Goal: Browse casually: Explore the website without a specific task or goal

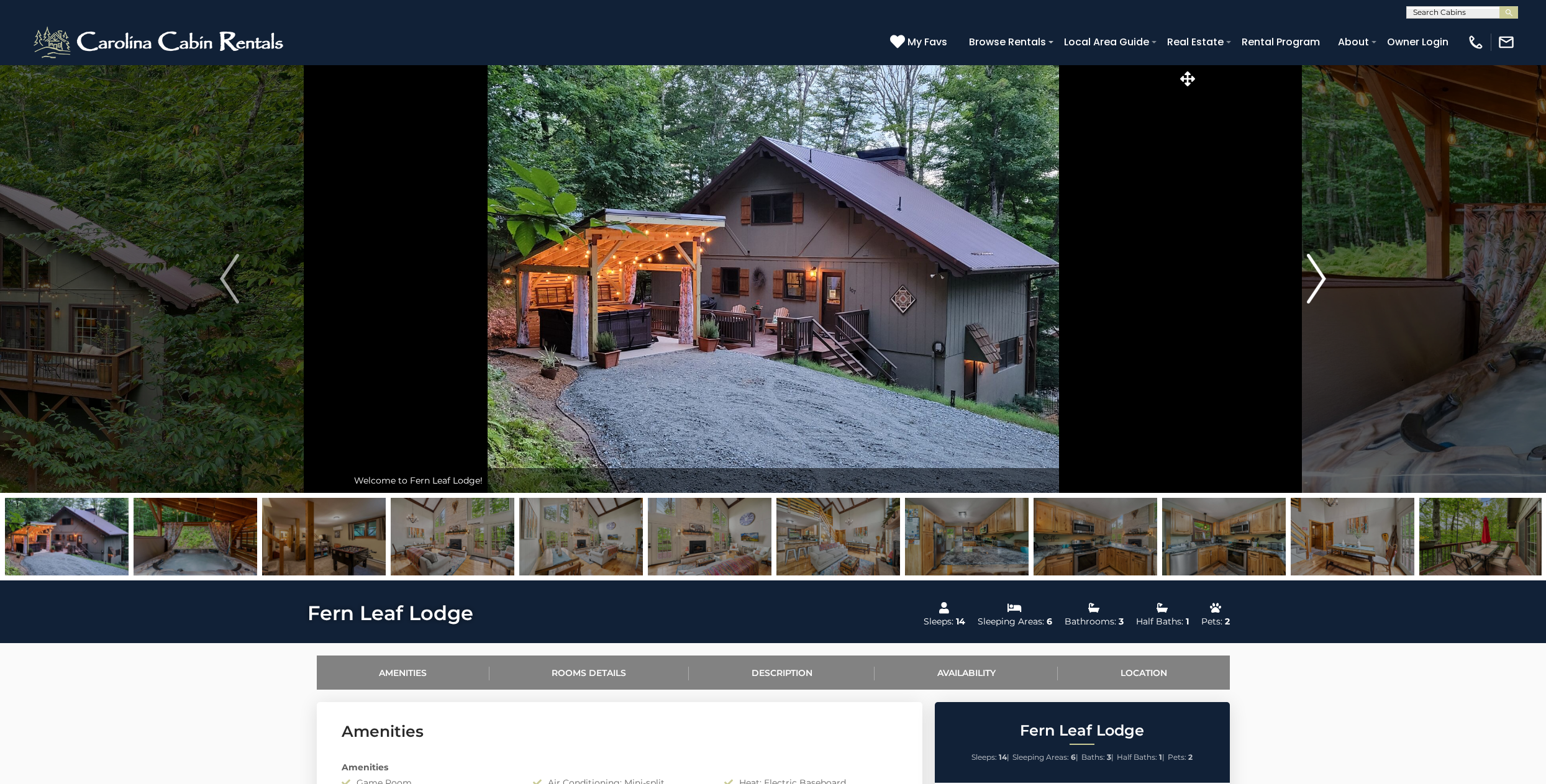
click at [1319, 275] on img "Next" at bounding box center [1316, 278] width 19 height 50
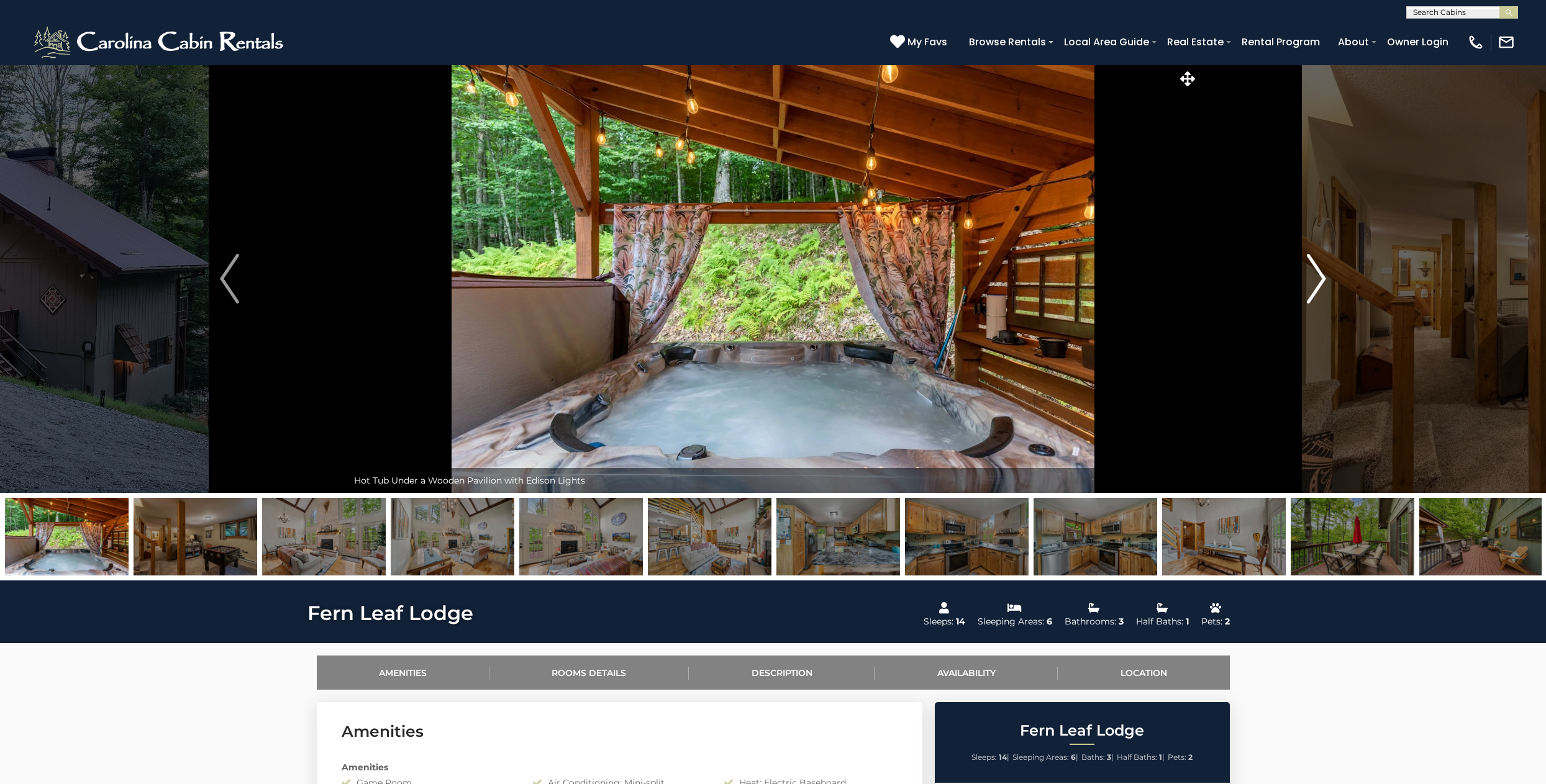
click at [1319, 275] on img "Next" at bounding box center [1316, 278] width 19 height 50
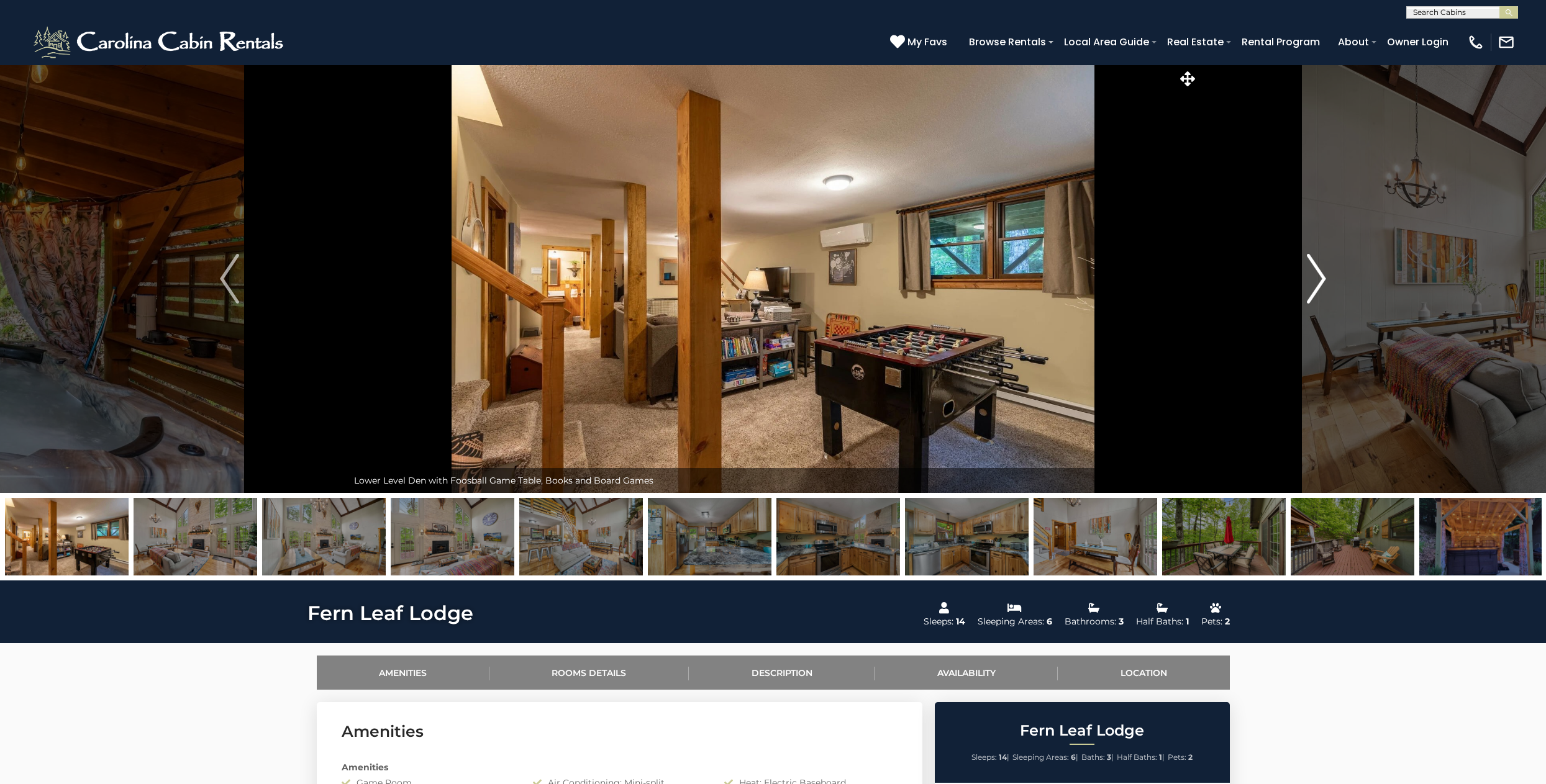
click at [1319, 275] on img "Next" at bounding box center [1316, 278] width 19 height 50
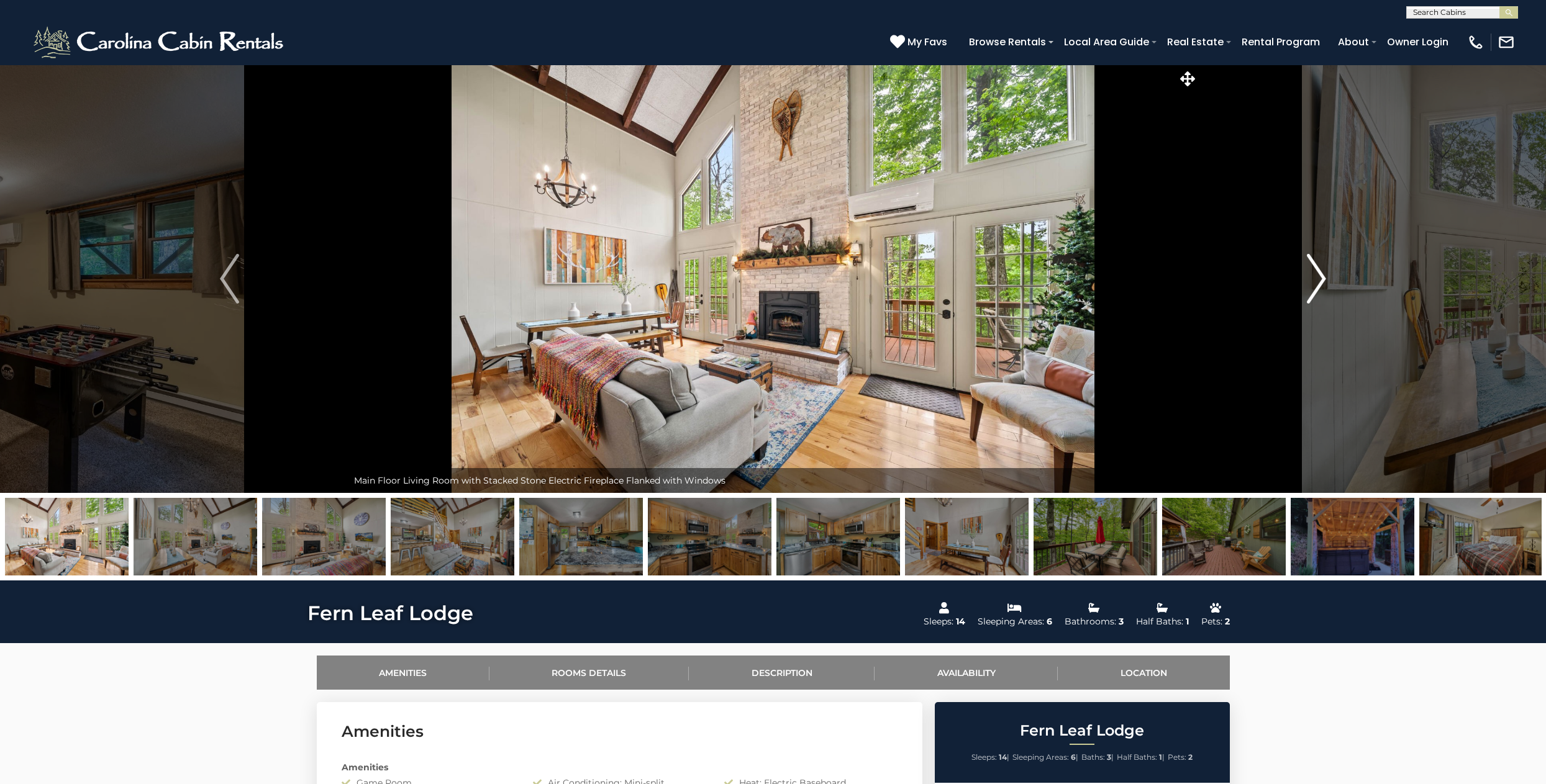
click at [1319, 275] on img "Next" at bounding box center [1316, 278] width 19 height 50
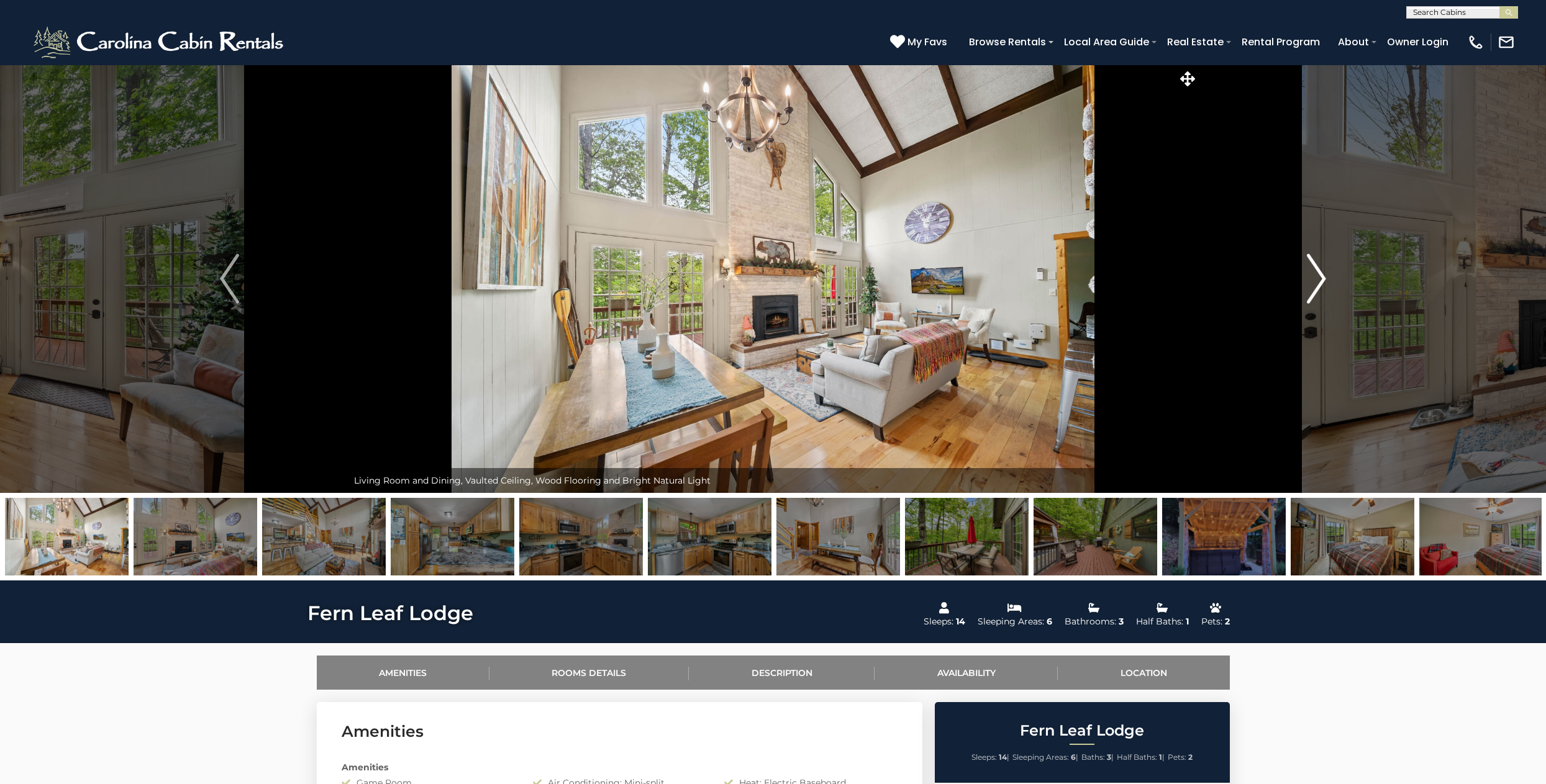
click at [1319, 275] on img "Next" at bounding box center [1316, 278] width 19 height 50
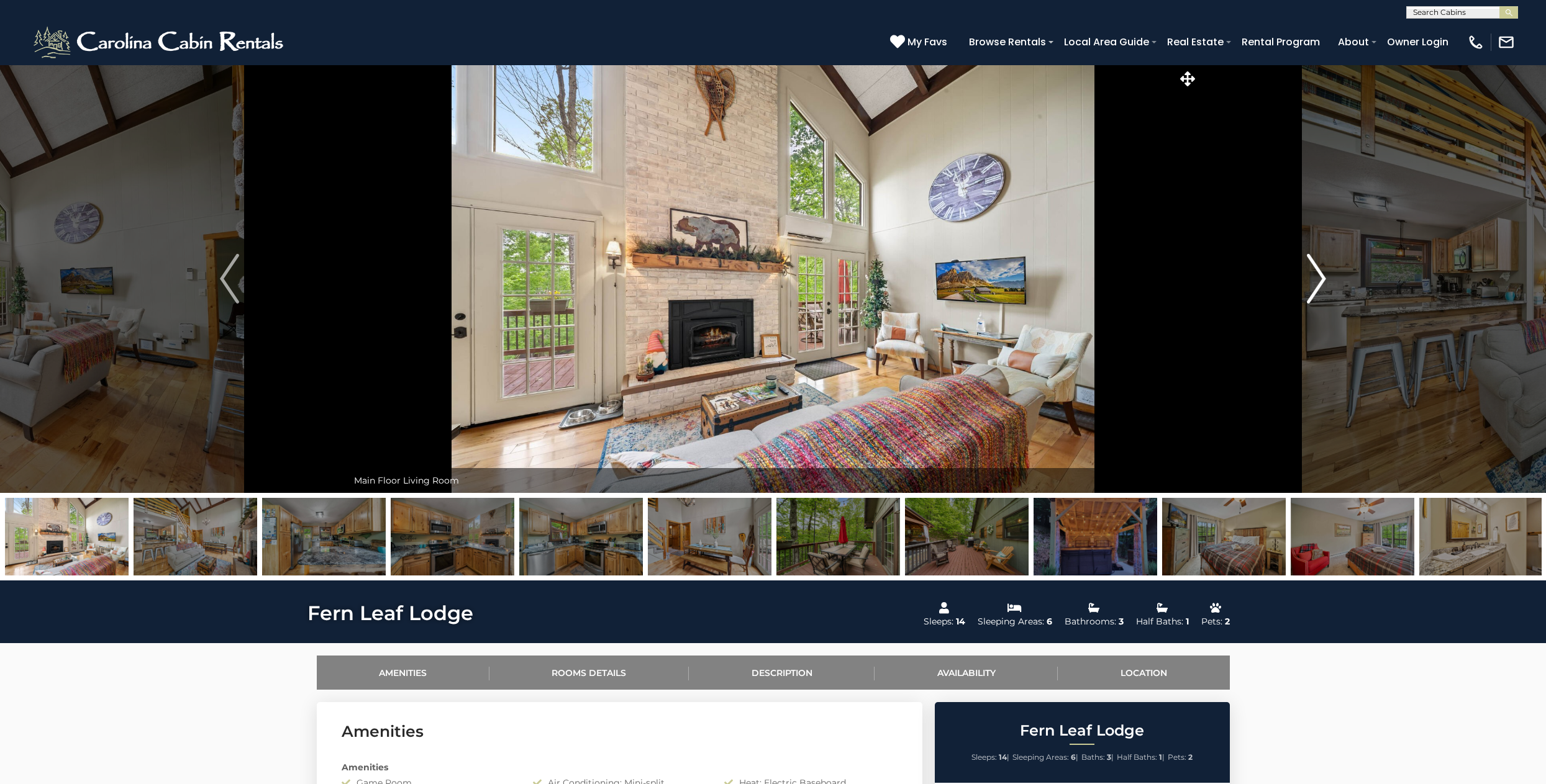
click at [1319, 275] on img "Next" at bounding box center [1316, 278] width 19 height 50
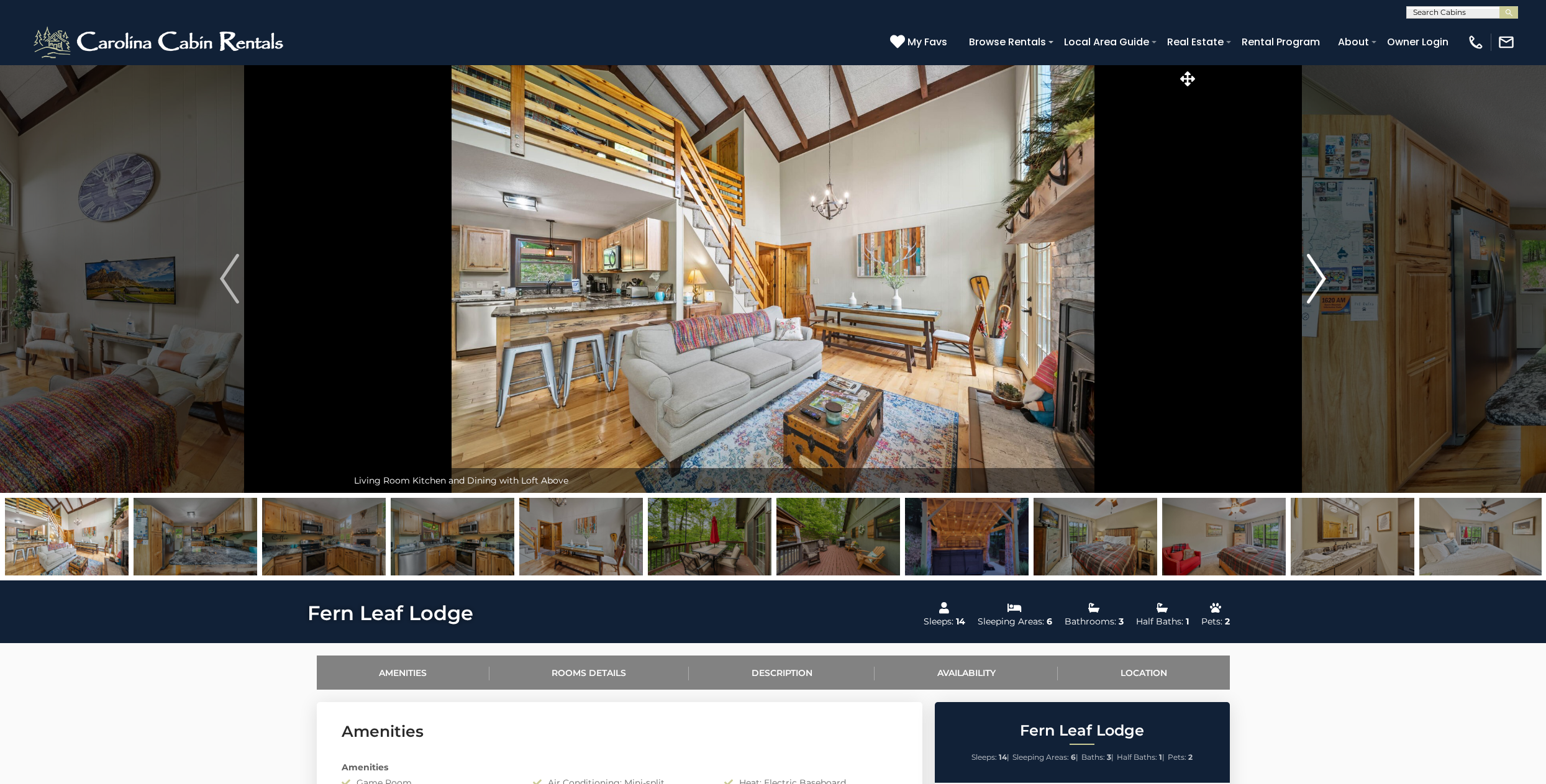
click at [1319, 275] on img "Next" at bounding box center [1316, 278] width 19 height 50
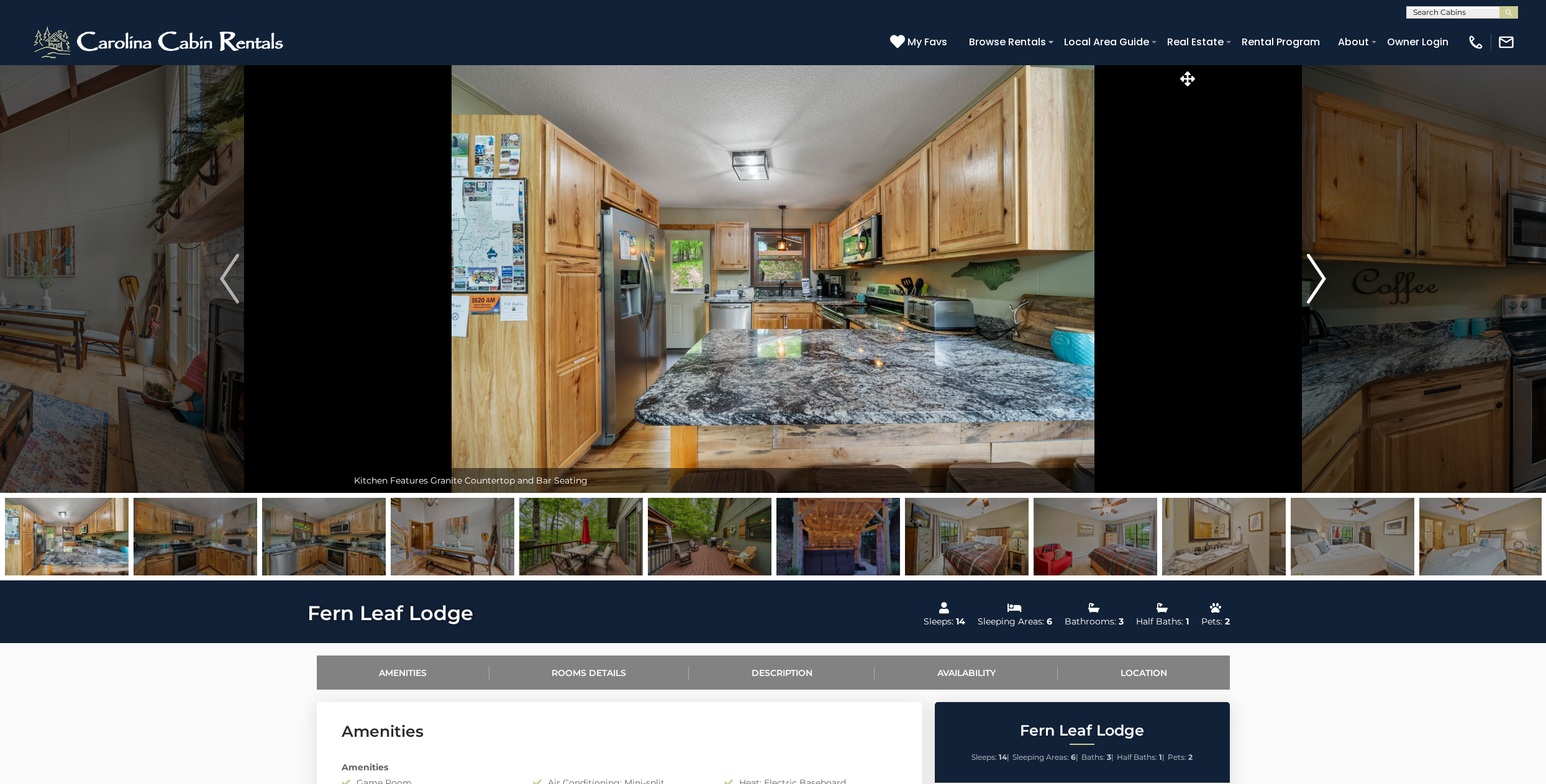
click at [1319, 275] on img "Next" at bounding box center [1316, 278] width 19 height 50
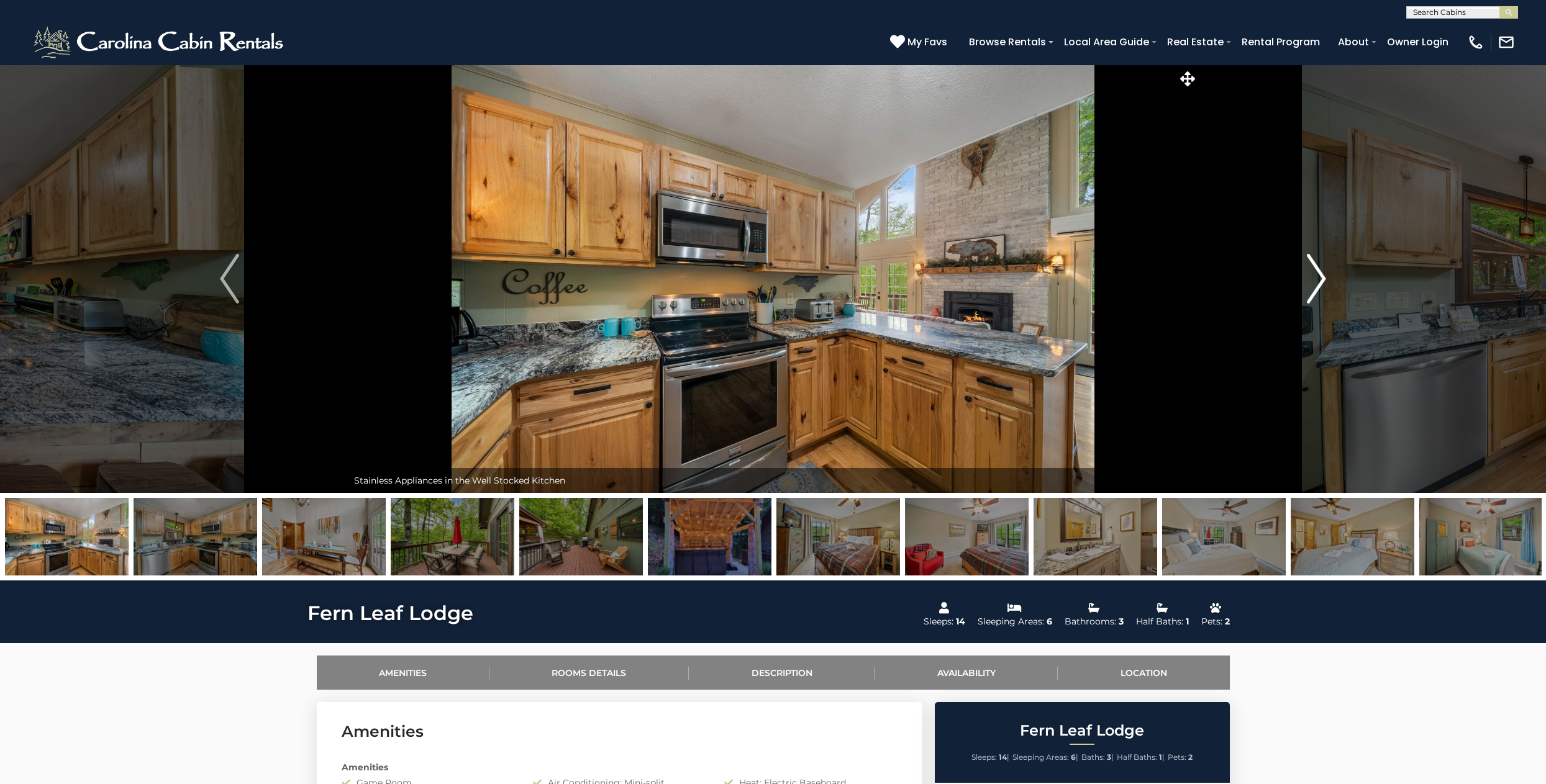
click at [1319, 275] on img "Next" at bounding box center [1316, 278] width 19 height 50
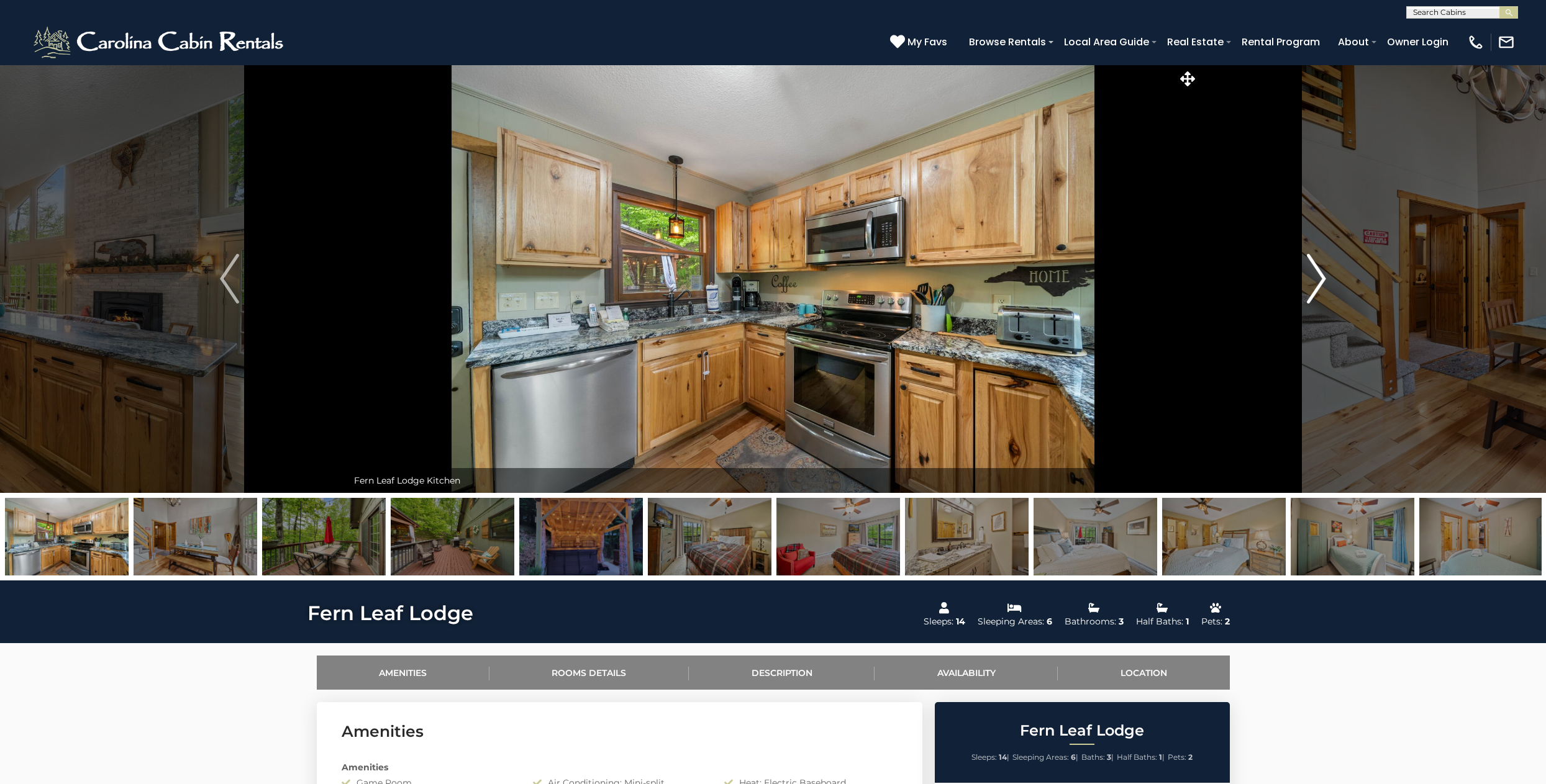
click at [1319, 275] on img "Next" at bounding box center [1316, 278] width 19 height 50
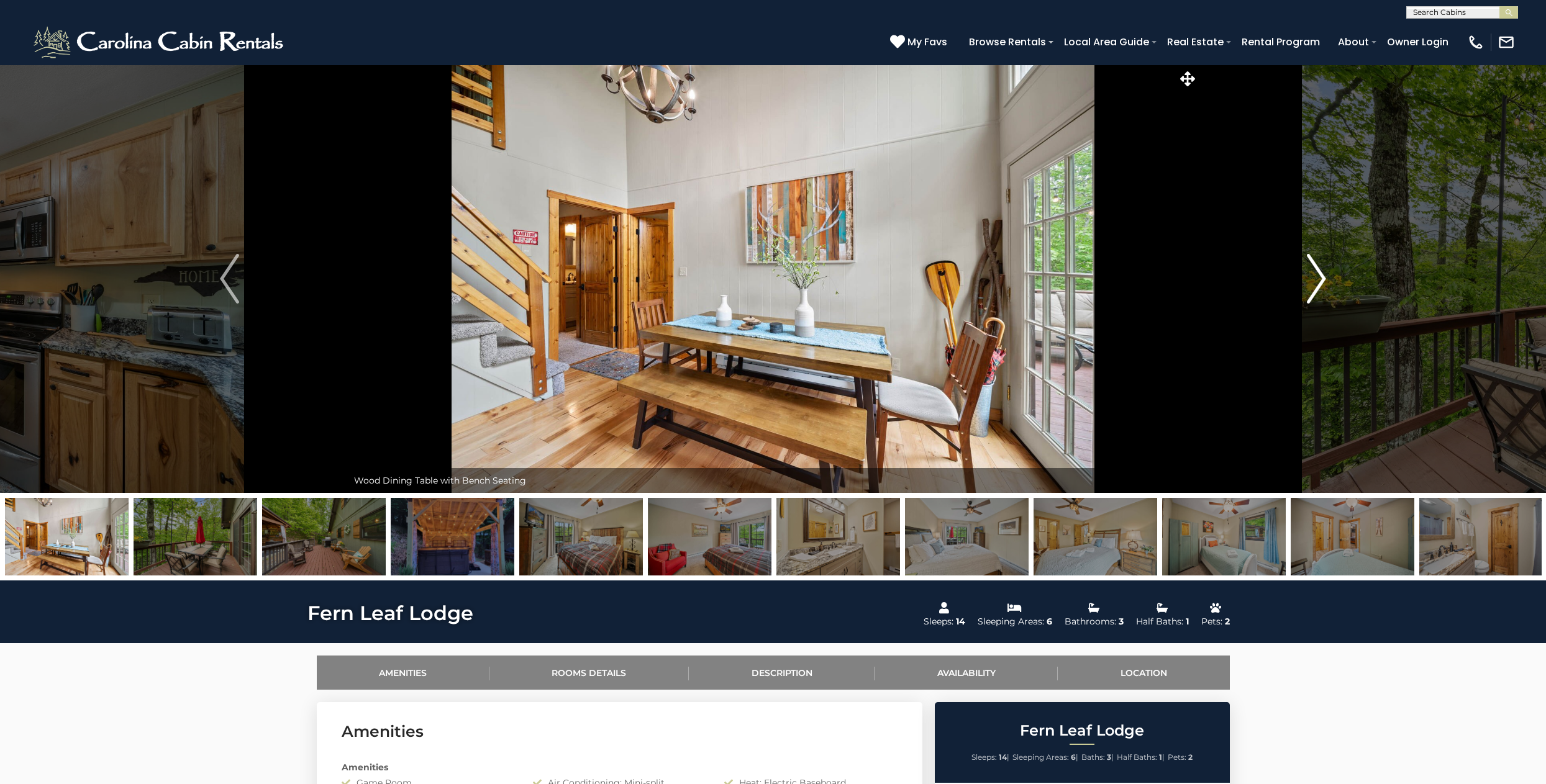
click at [1319, 275] on img "Next" at bounding box center [1316, 278] width 19 height 50
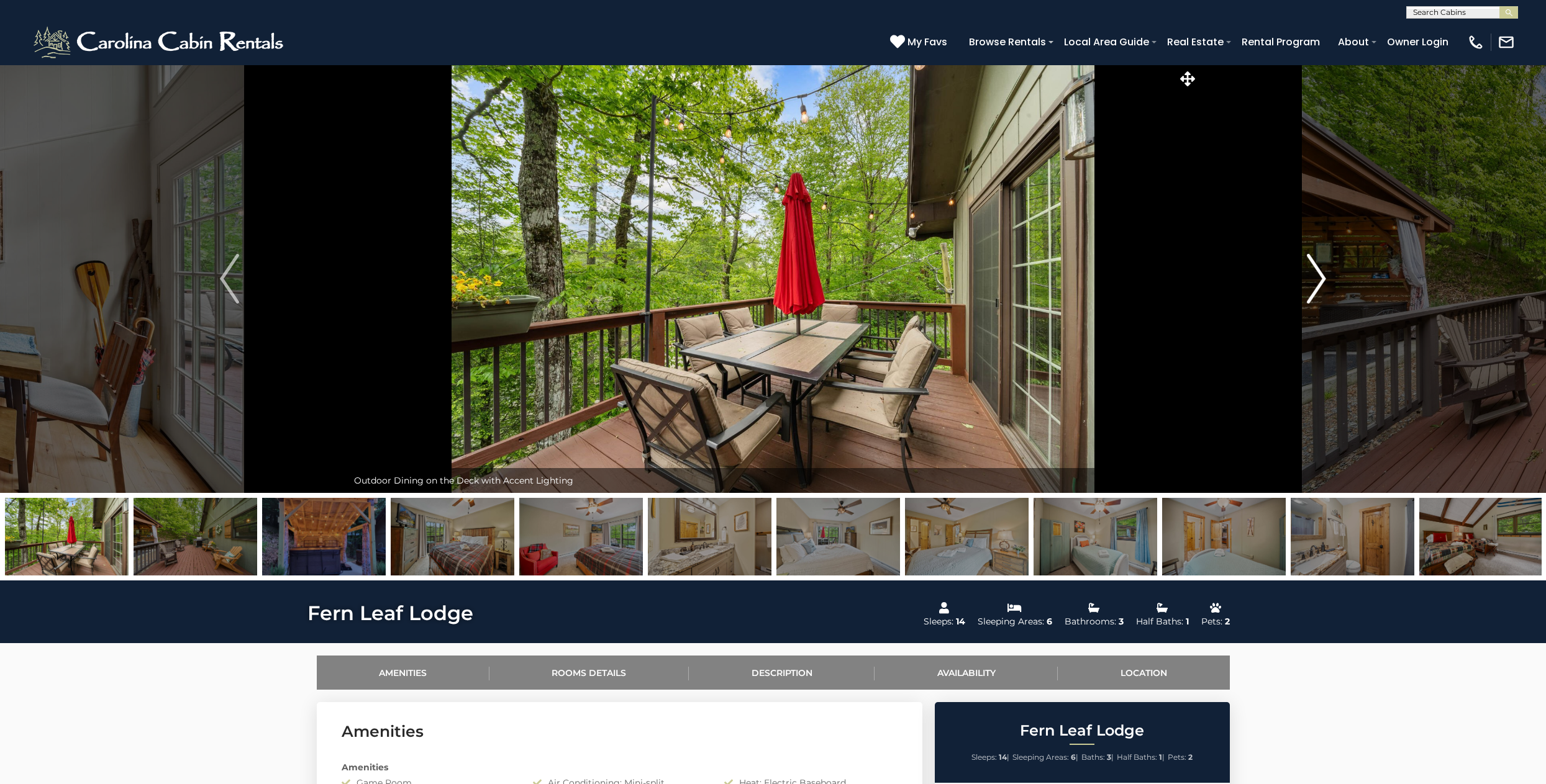
click at [1319, 275] on img "Next" at bounding box center [1316, 278] width 19 height 50
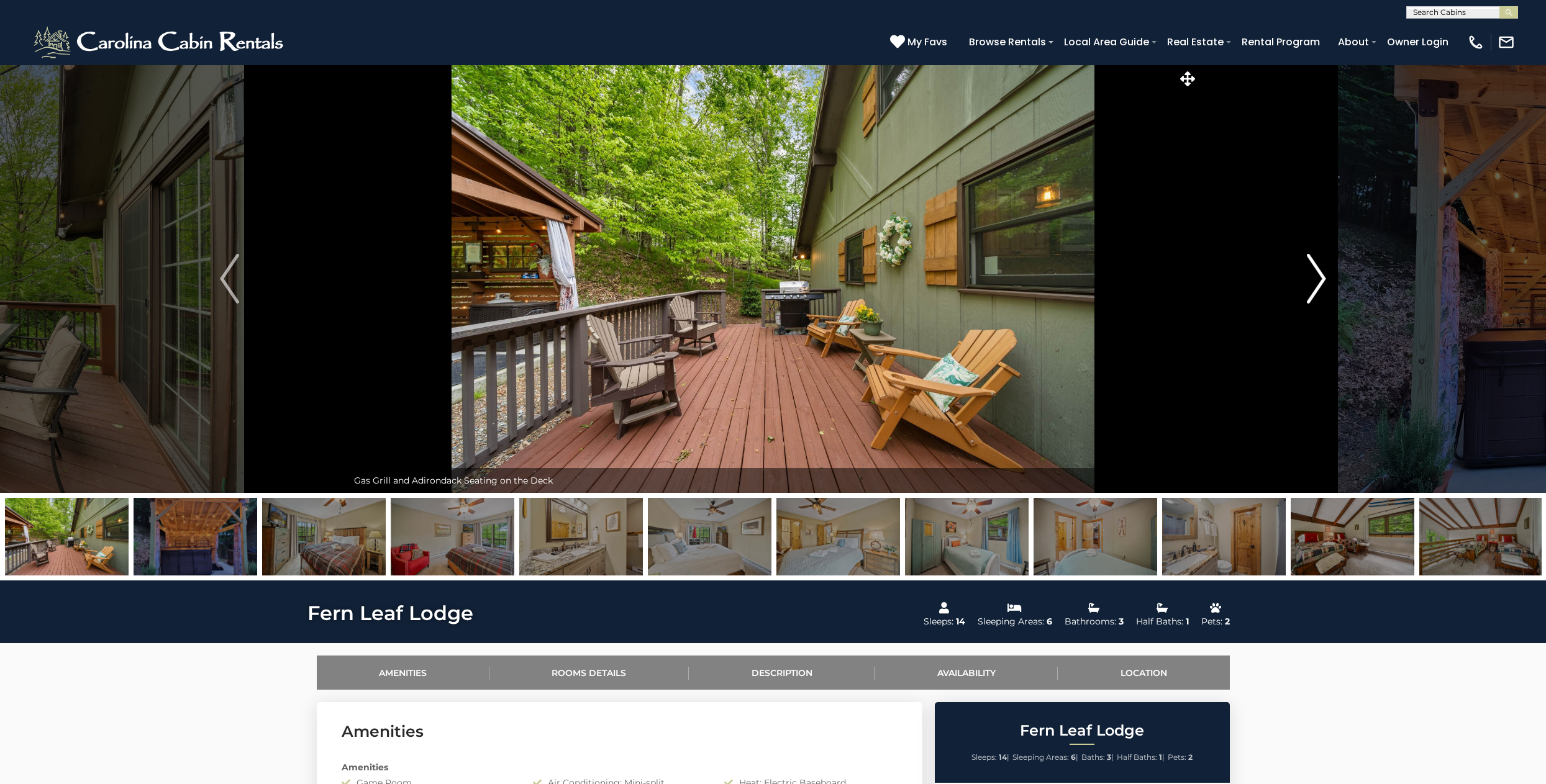
click at [1319, 275] on img "Next" at bounding box center [1316, 278] width 19 height 50
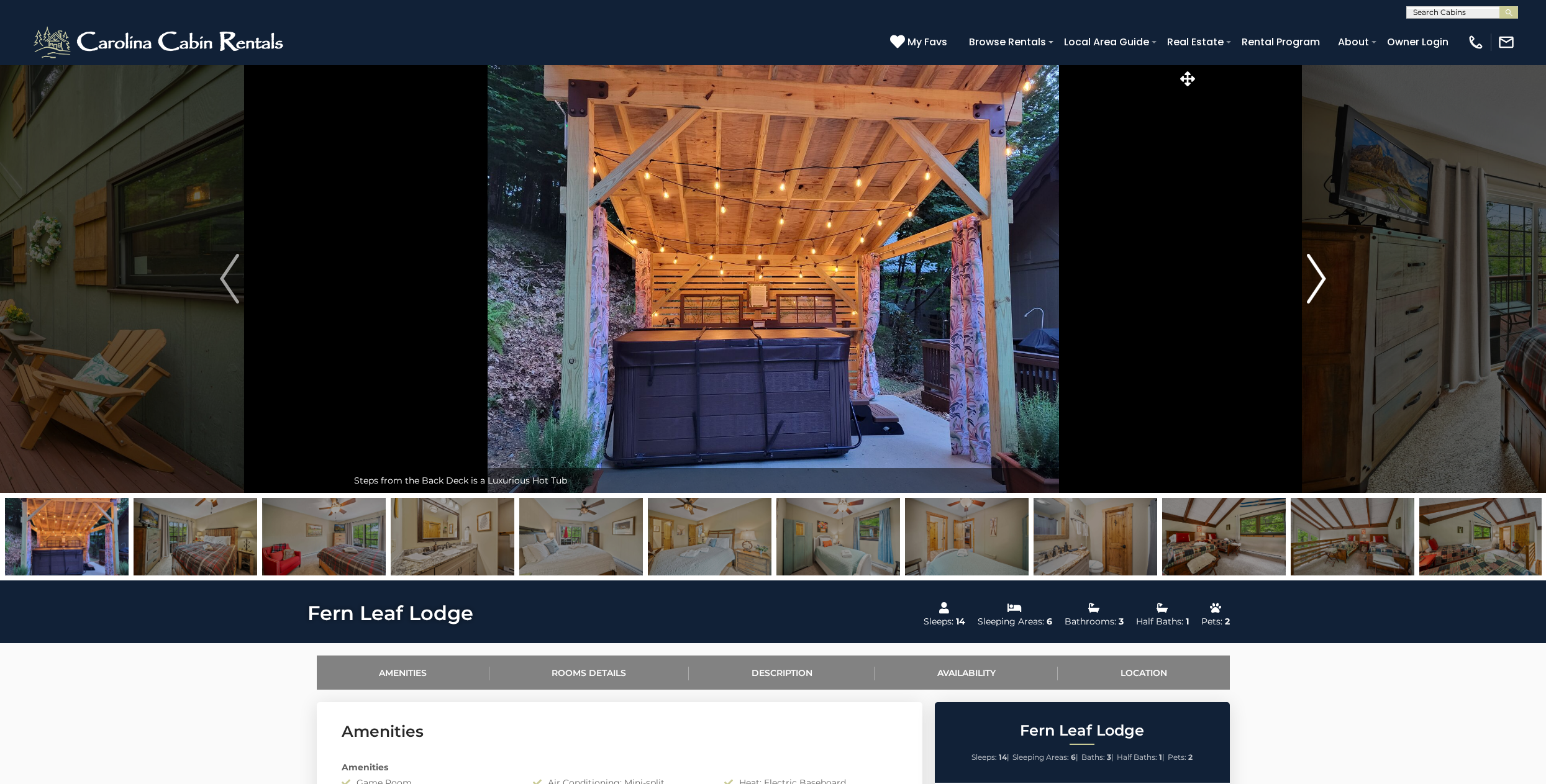
click at [1319, 275] on img "Next" at bounding box center [1316, 278] width 19 height 50
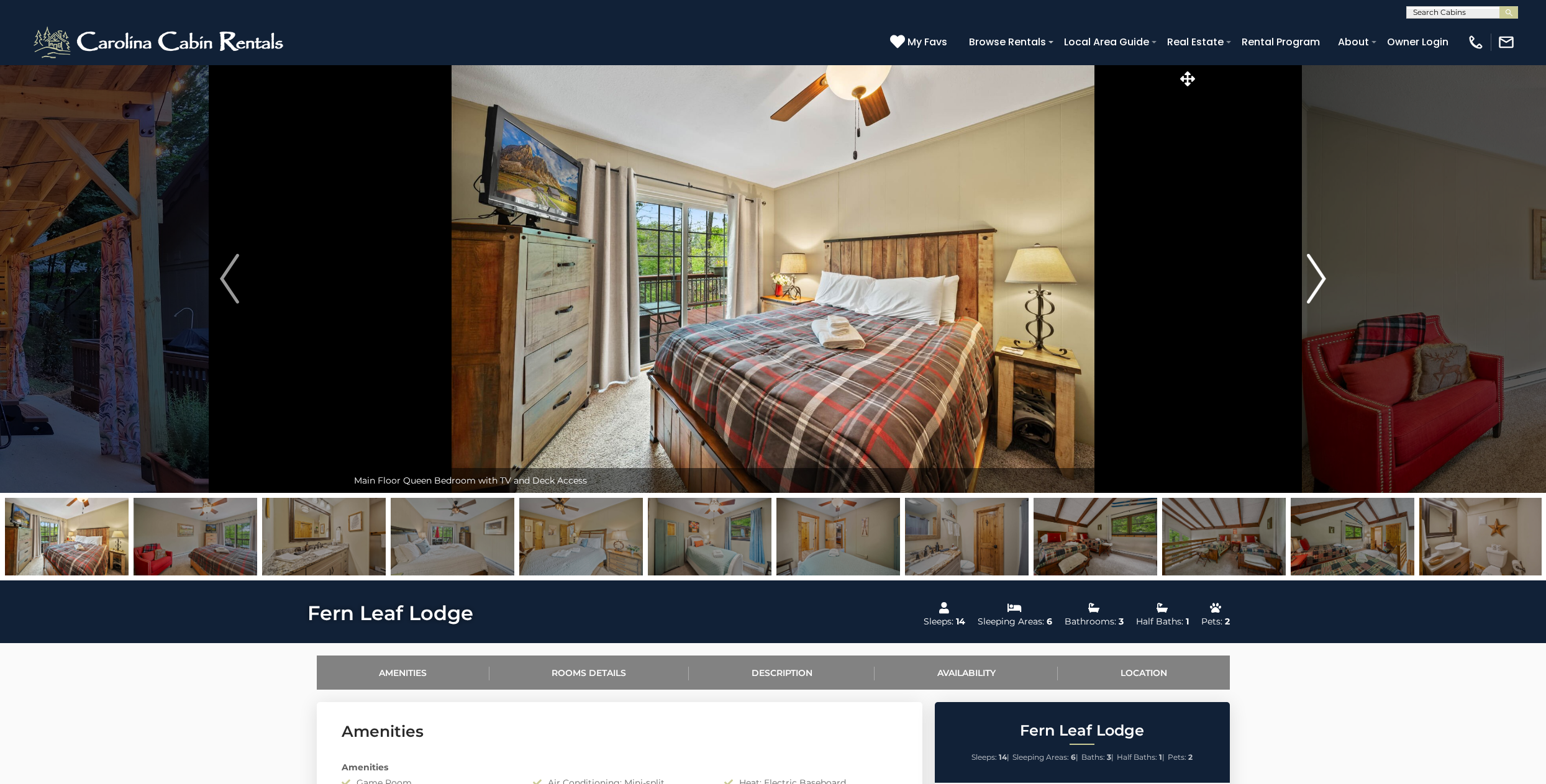
click at [1319, 275] on img "Next" at bounding box center [1316, 278] width 19 height 50
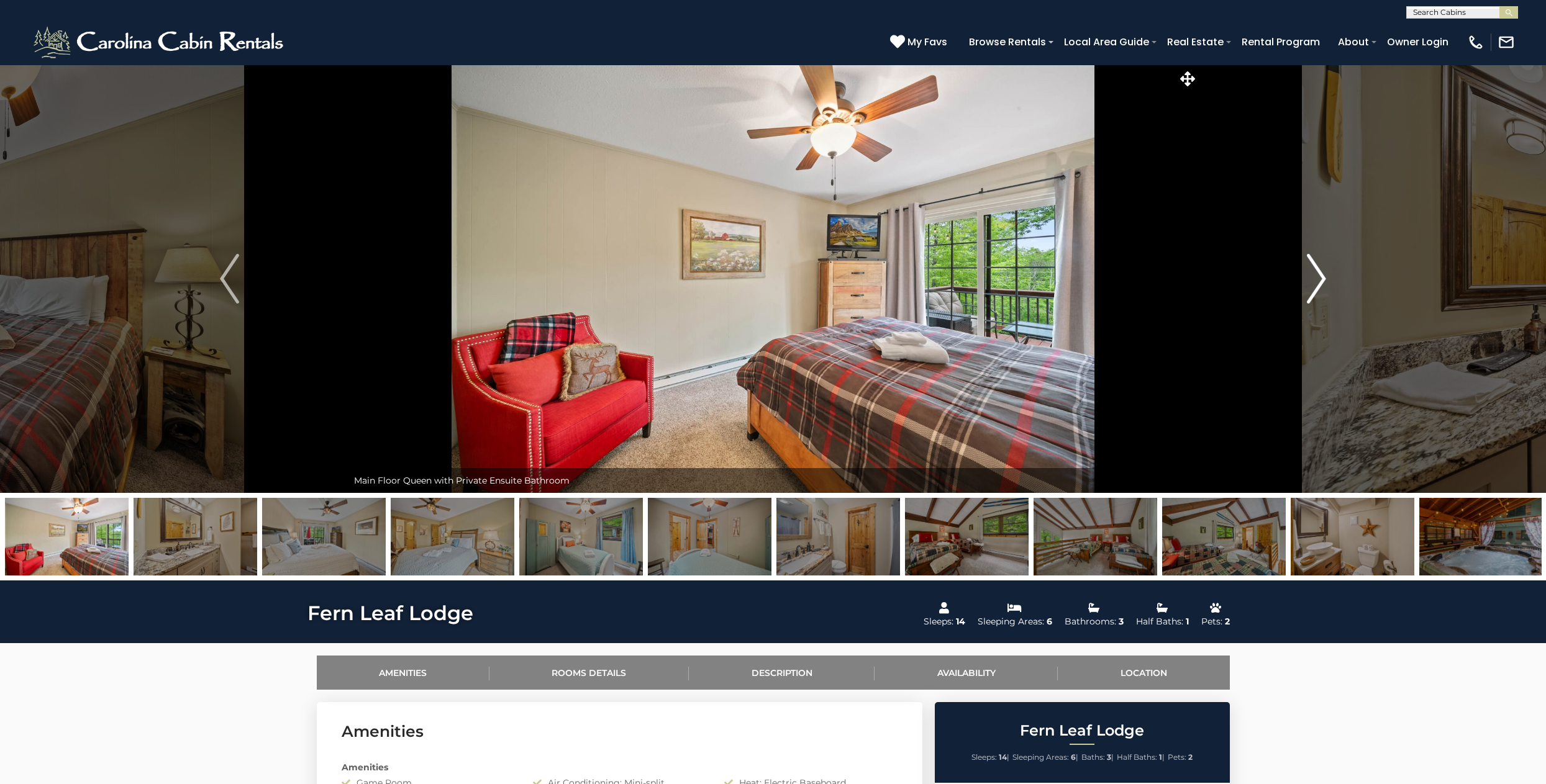
click at [1319, 275] on img "Next" at bounding box center [1316, 278] width 19 height 50
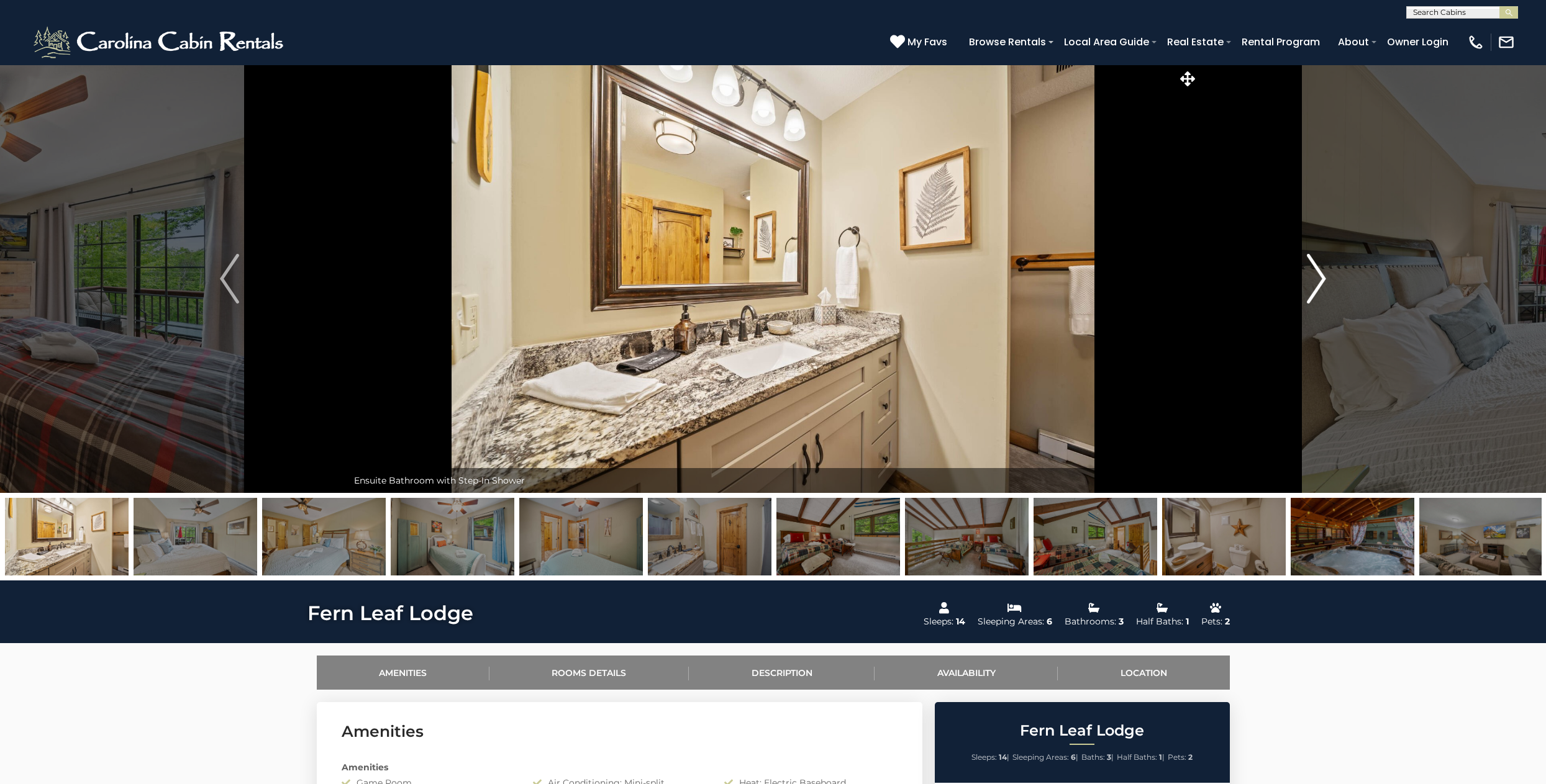
click at [1319, 275] on img "Next" at bounding box center [1316, 278] width 19 height 50
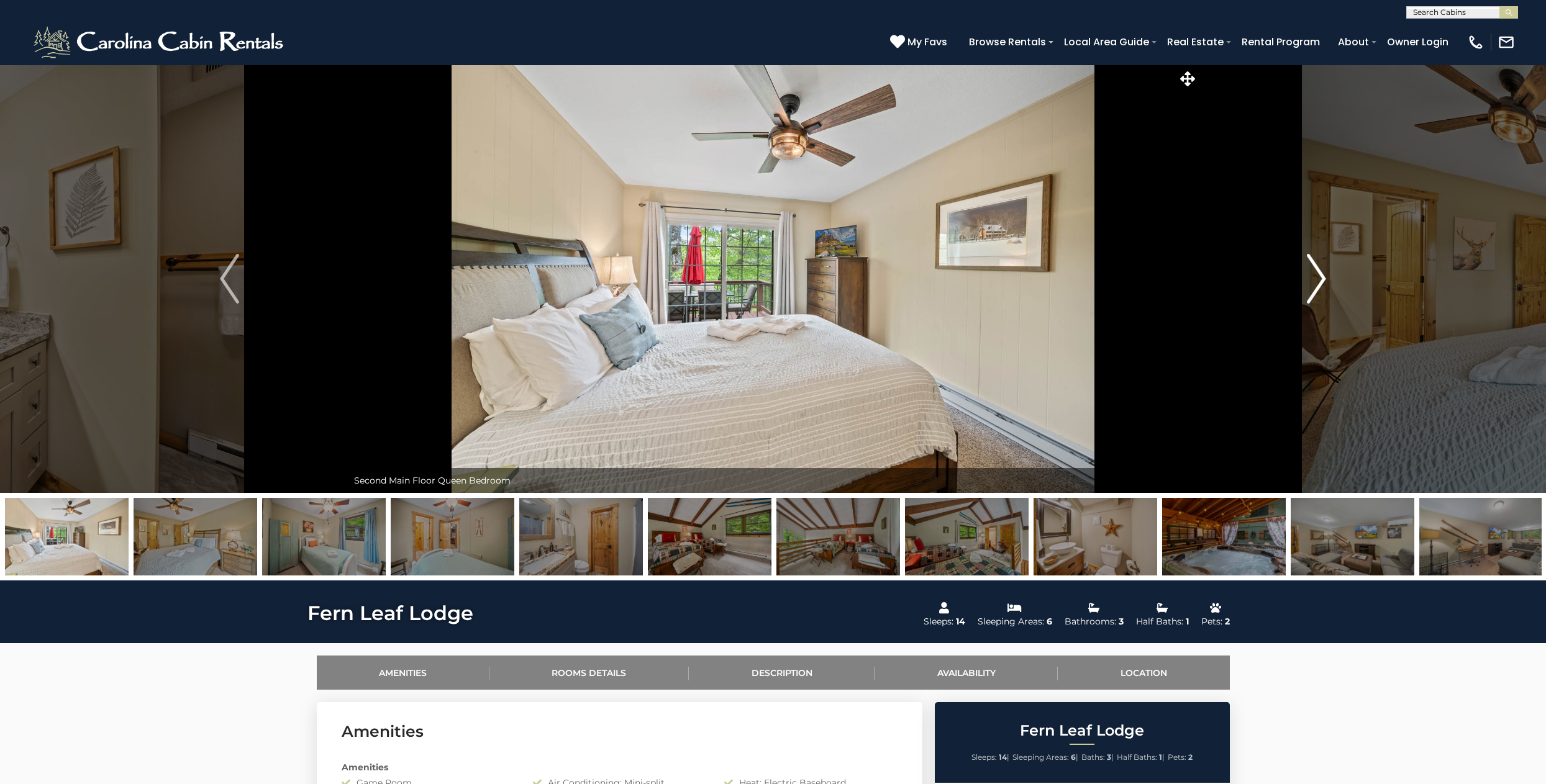
click at [1319, 275] on img "Next" at bounding box center [1316, 278] width 19 height 50
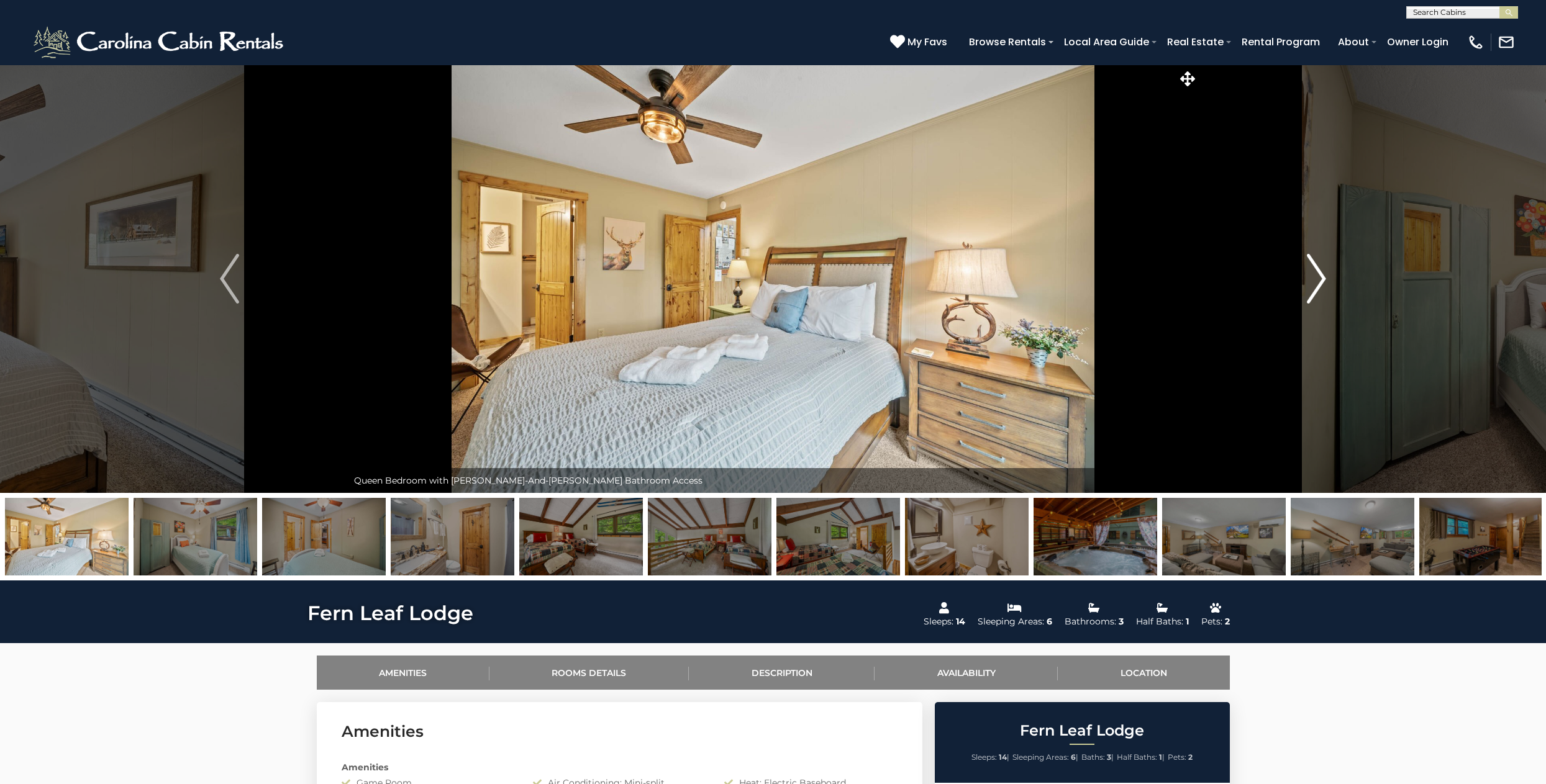
click at [1319, 275] on img "Next" at bounding box center [1316, 278] width 19 height 50
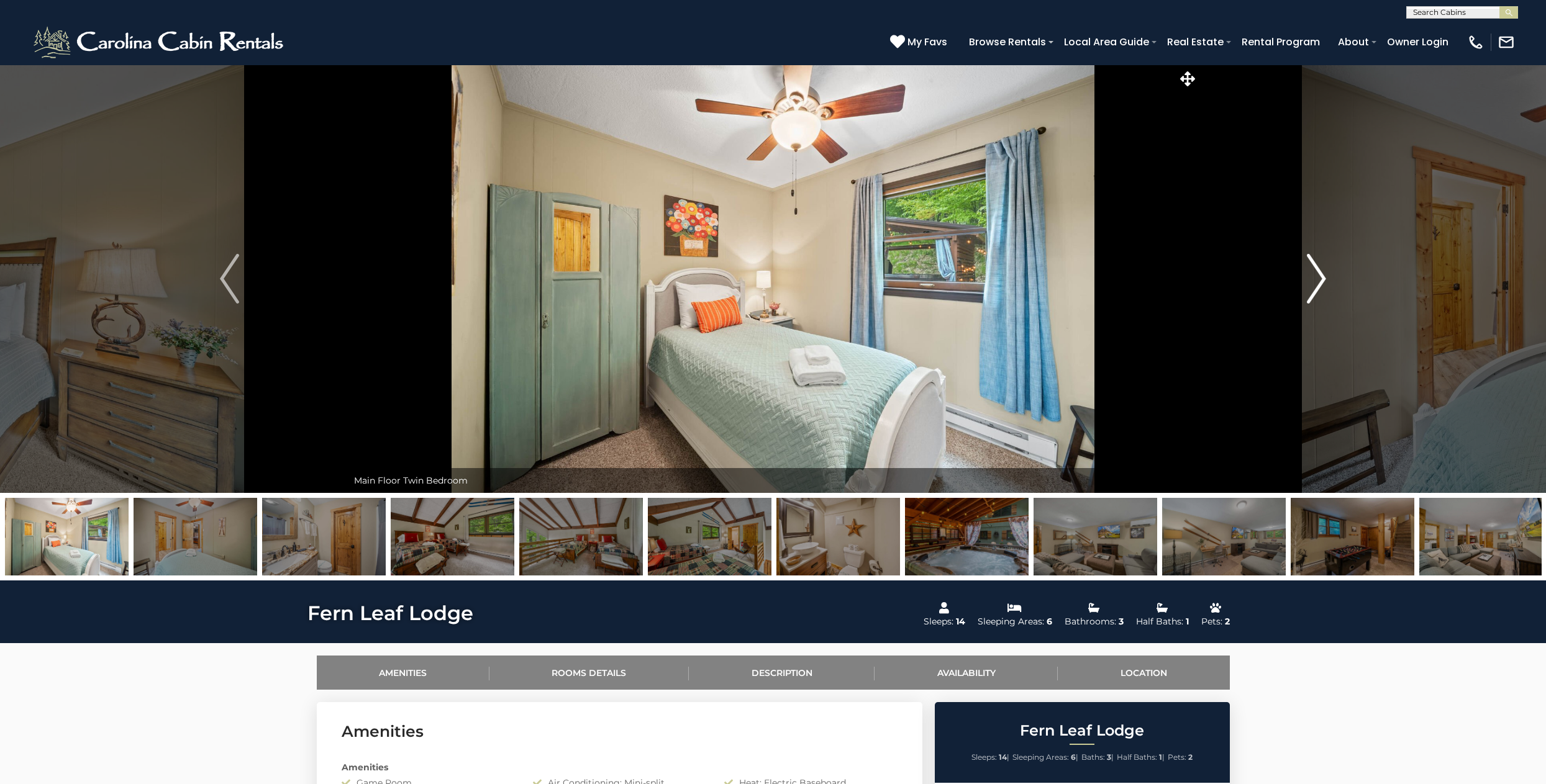
click at [1319, 275] on img "Next" at bounding box center [1316, 278] width 19 height 50
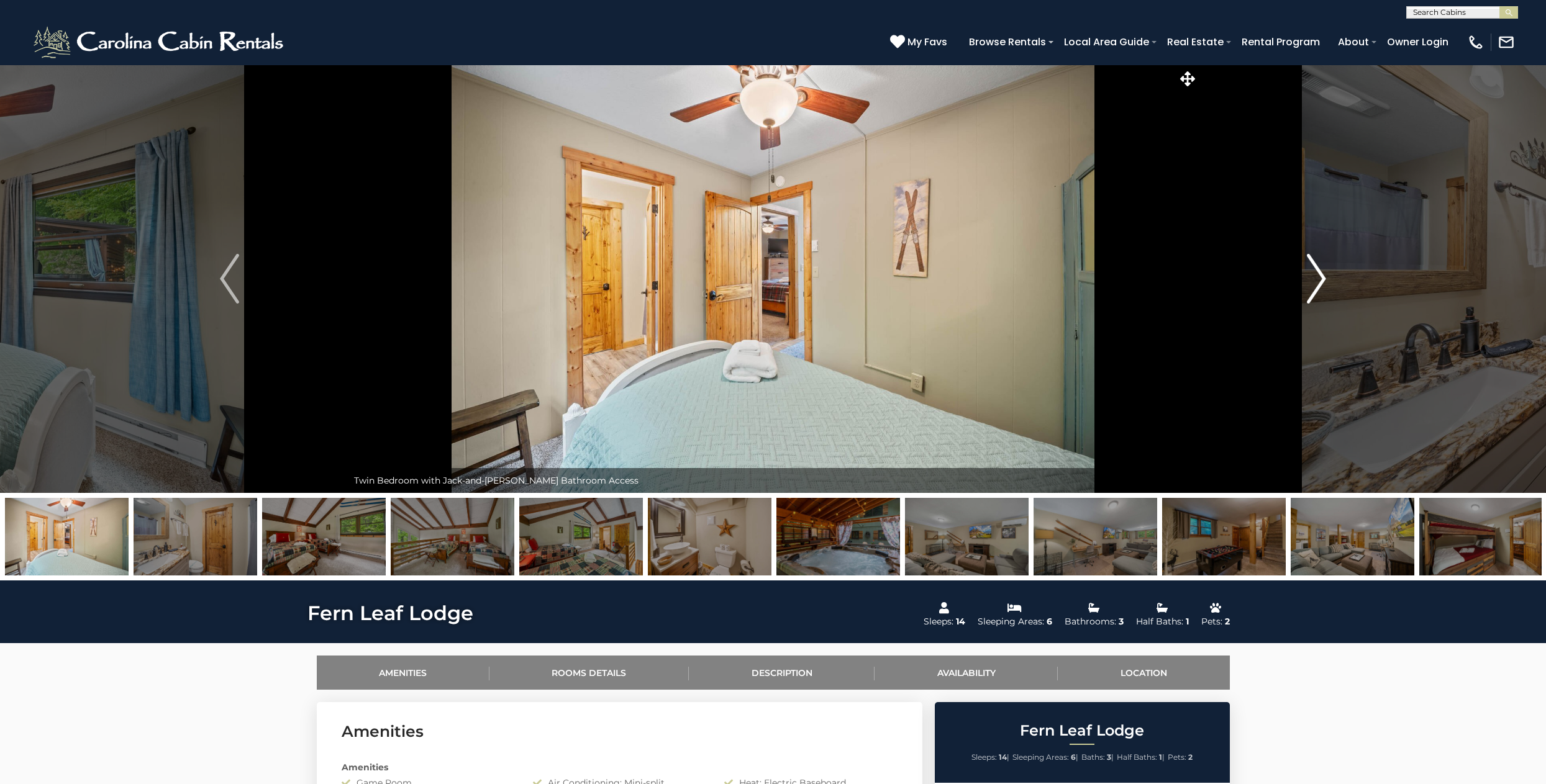
click at [1319, 275] on img "Next" at bounding box center [1316, 278] width 19 height 50
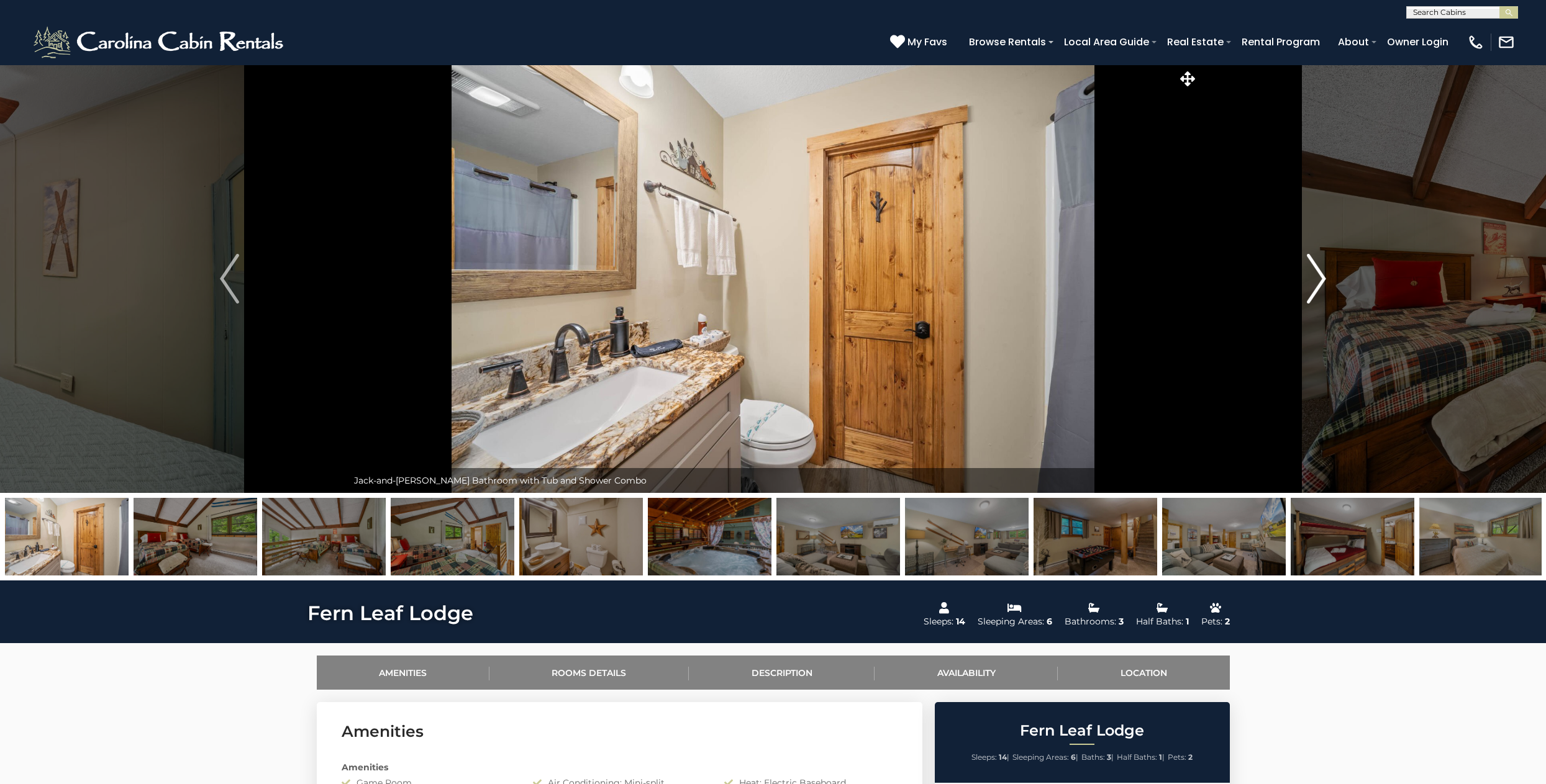
click at [1319, 275] on img "Next" at bounding box center [1316, 278] width 19 height 50
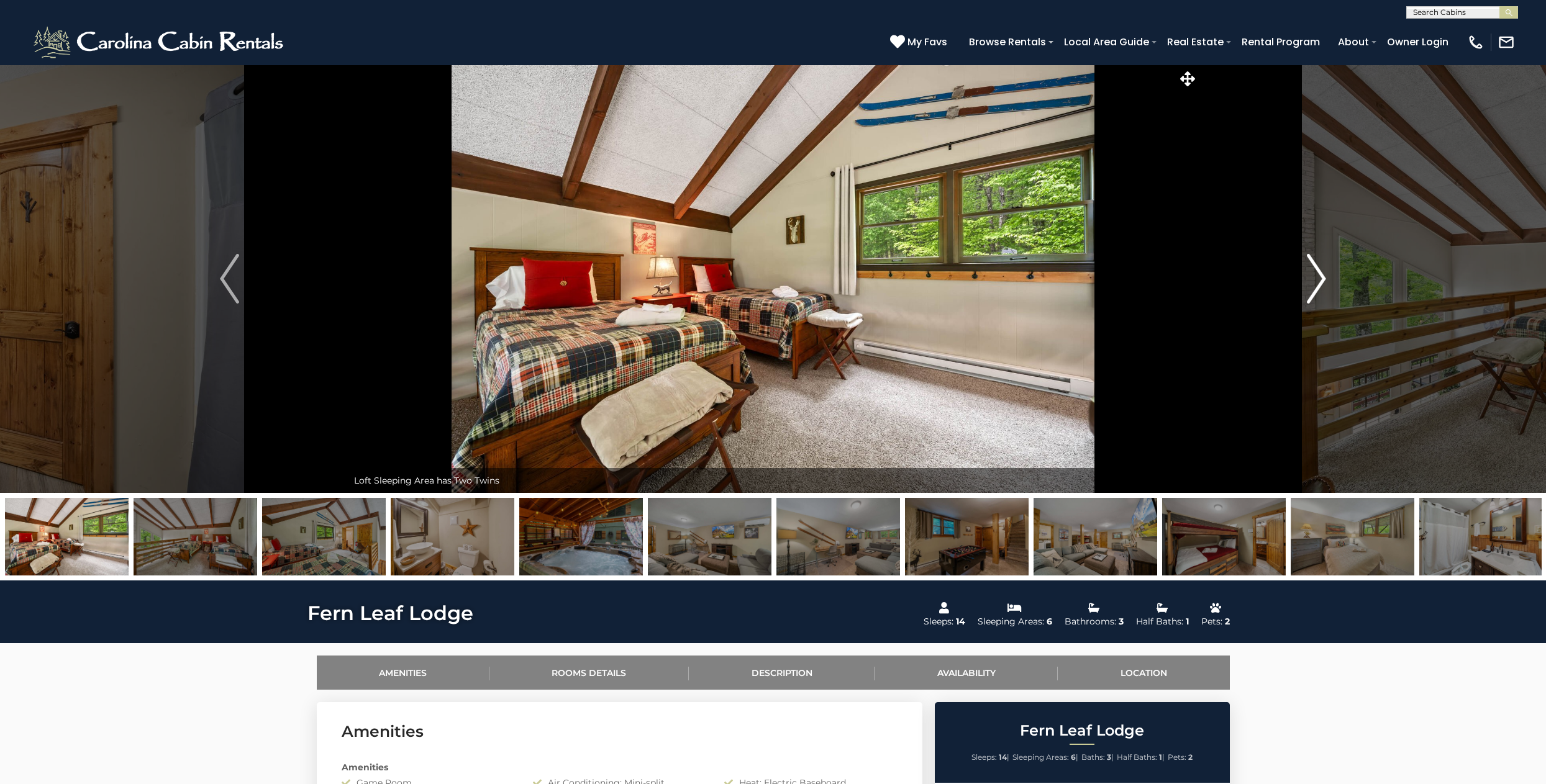
click at [1319, 275] on img "Next" at bounding box center [1316, 278] width 19 height 50
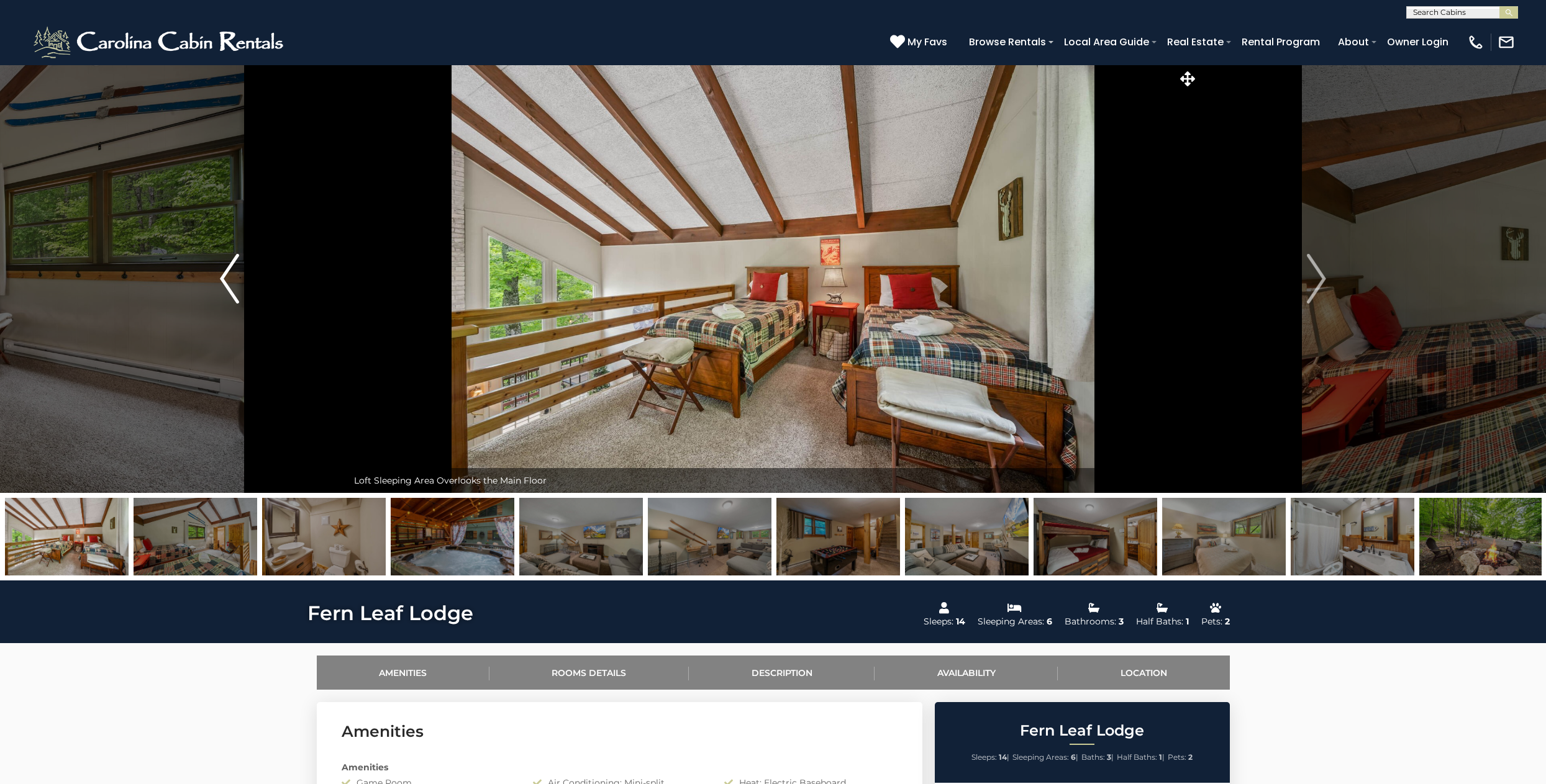
click at [234, 277] on img "Previous" at bounding box center [229, 278] width 19 height 50
